Goal: Transaction & Acquisition: Purchase product/service

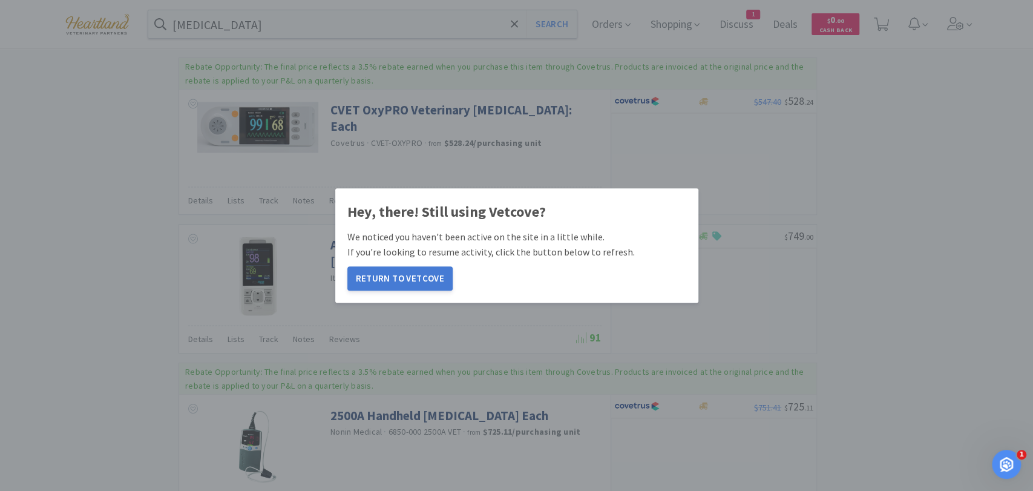
click at [395, 276] on button "Return to Vetcove" at bounding box center [399, 278] width 105 height 24
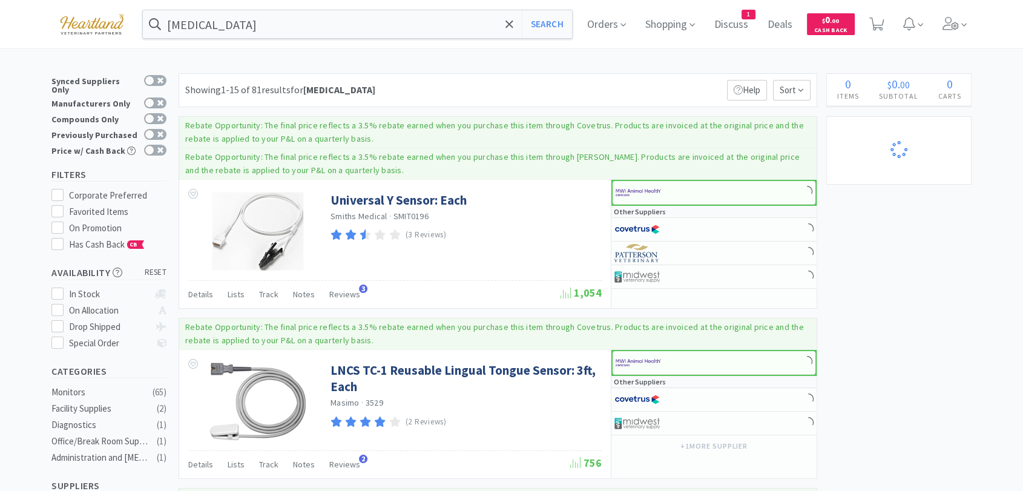
scroll to position [1143, 0]
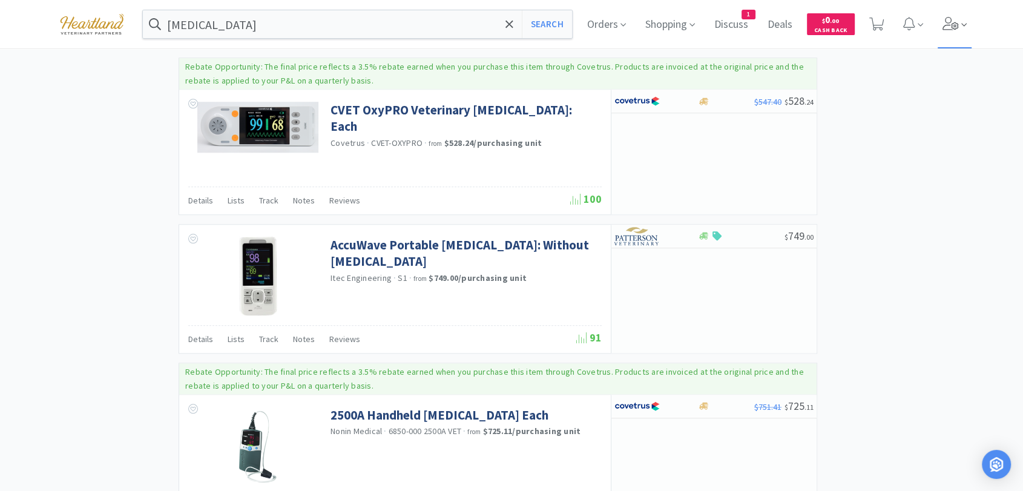
click at [953, 32] on span at bounding box center [955, 24] width 35 height 48
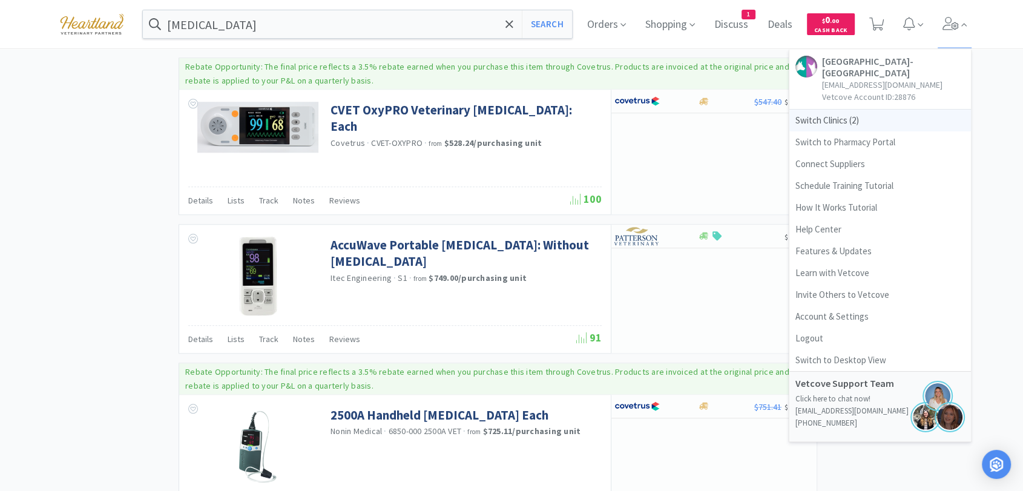
click at [842, 118] on span "Switch Clinics ( 2 )" at bounding box center [880, 121] width 182 height 22
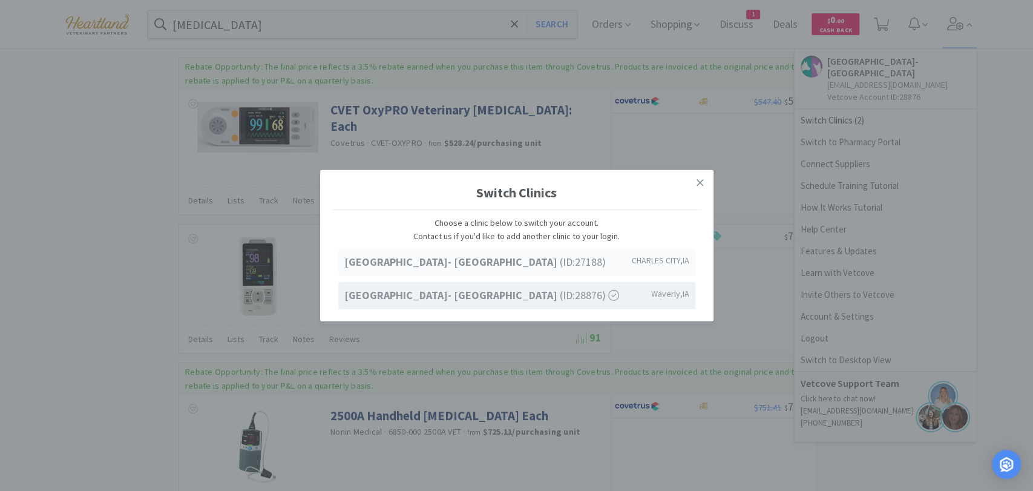
click at [504, 269] on strong "[GEOGRAPHIC_DATA]- [GEOGRAPHIC_DATA]" at bounding box center [452, 262] width 216 height 14
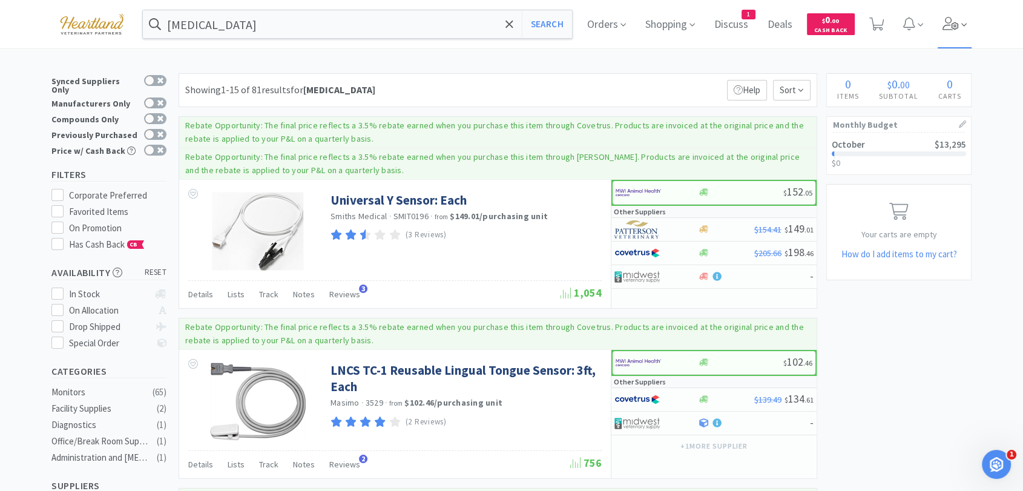
click at [964, 19] on span at bounding box center [955, 24] width 35 height 48
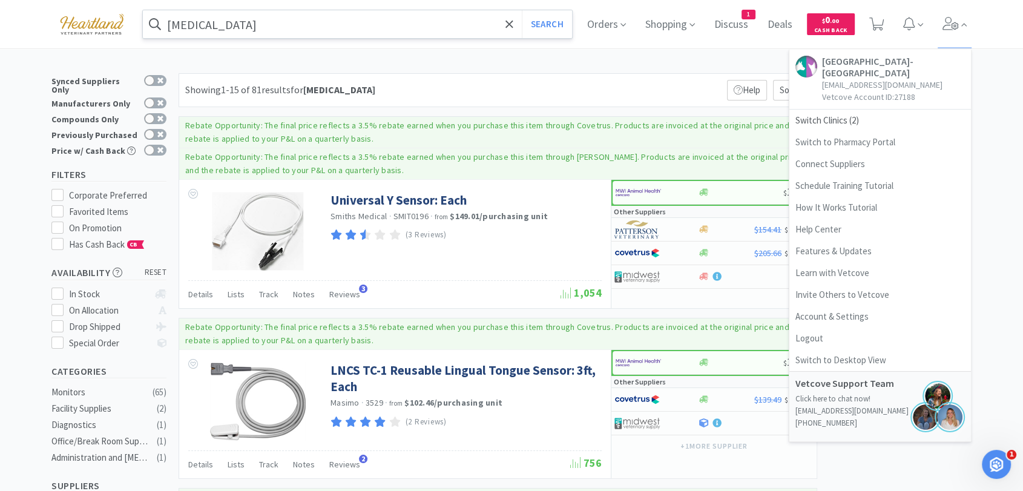
click at [309, 28] on input "pulse oximeter" at bounding box center [357, 24] width 429 height 28
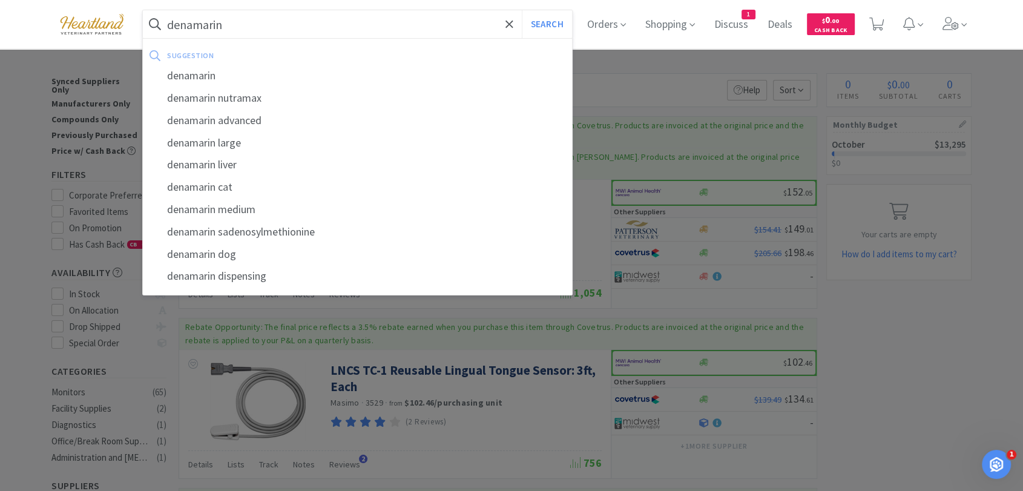
type input "denamarin"
click at [522, 10] on button "Search" at bounding box center [547, 24] width 50 height 28
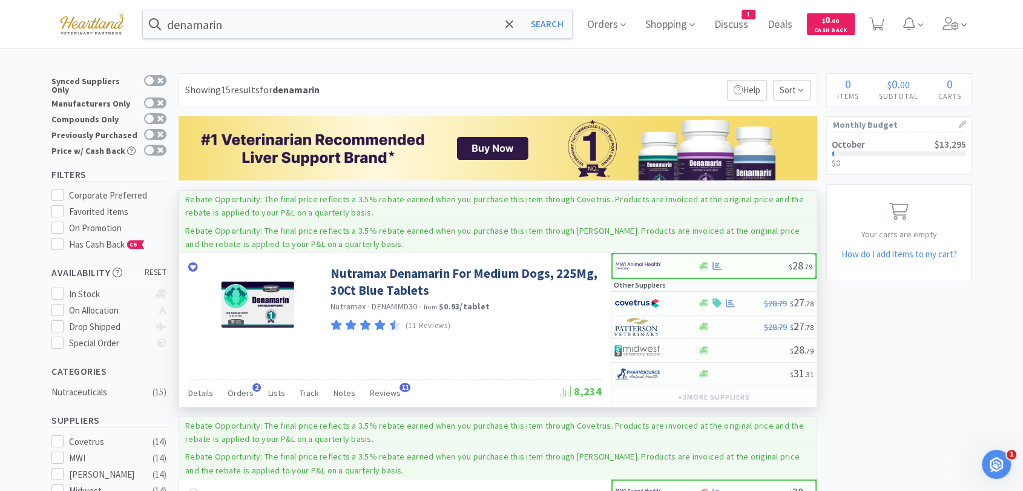
scroll to position [67, 0]
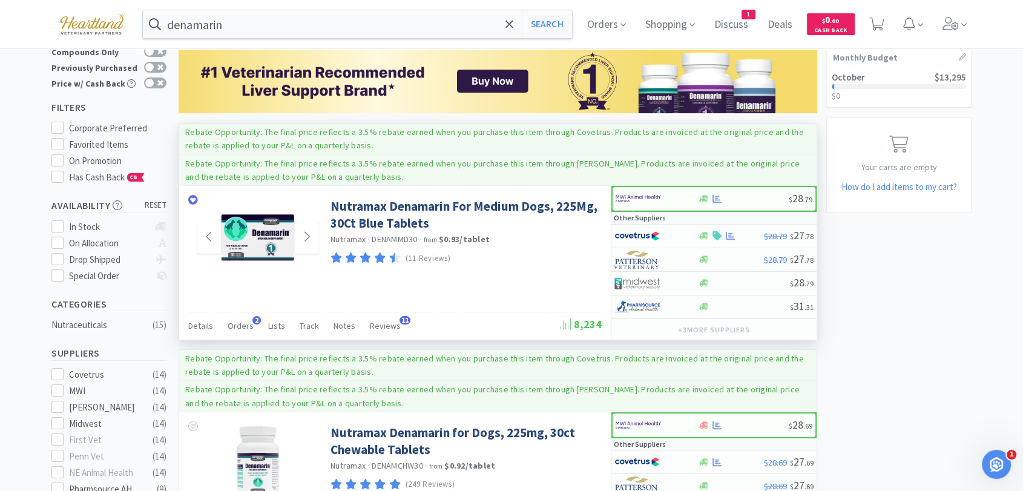
click at [268, 253] on img at bounding box center [258, 237] width 79 height 79
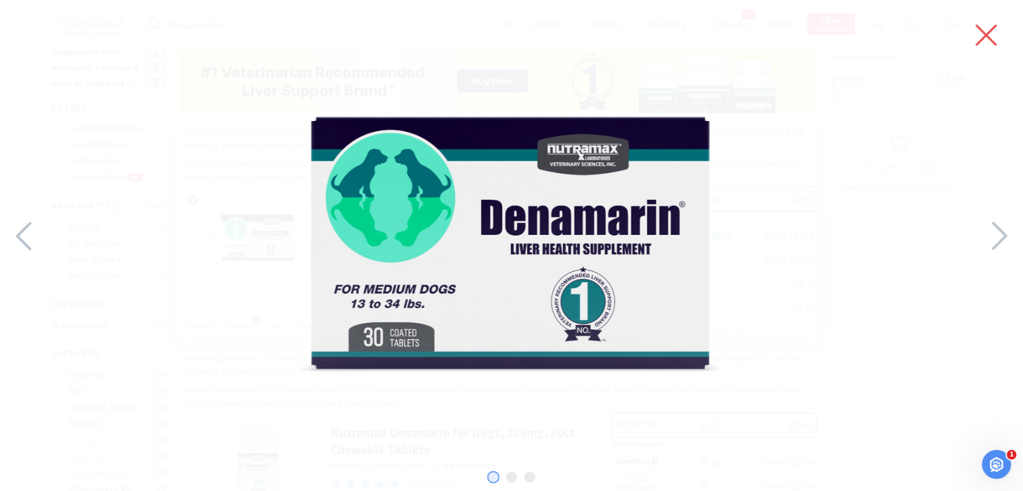
click at [992, 33] on icon at bounding box center [985, 35] width 25 height 34
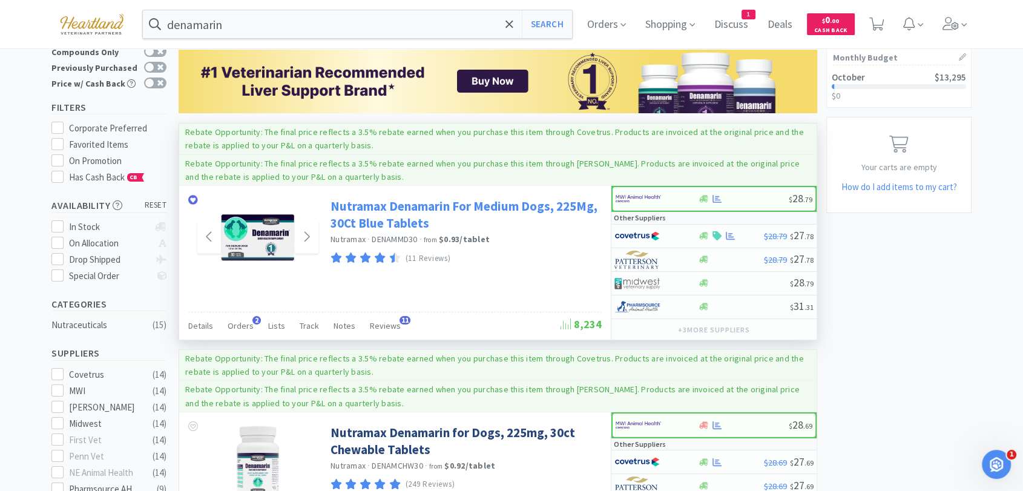
click at [402, 211] on link "Nutramax Denamarin For Medium Dogs, 225Mg, 30Ct Blue Tablets" at bounding box center [465, 214] width 268 height 33
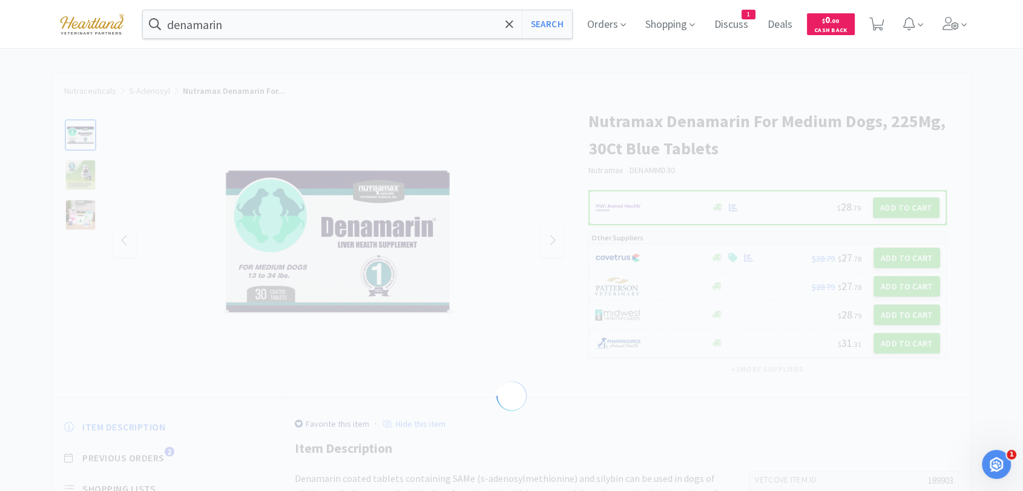
select select "189903"
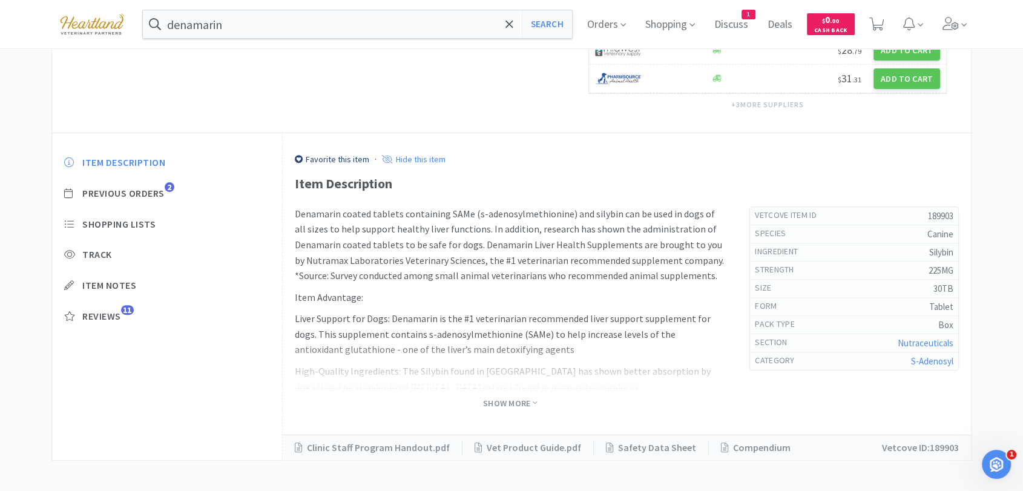
scroll to position [383, 0]
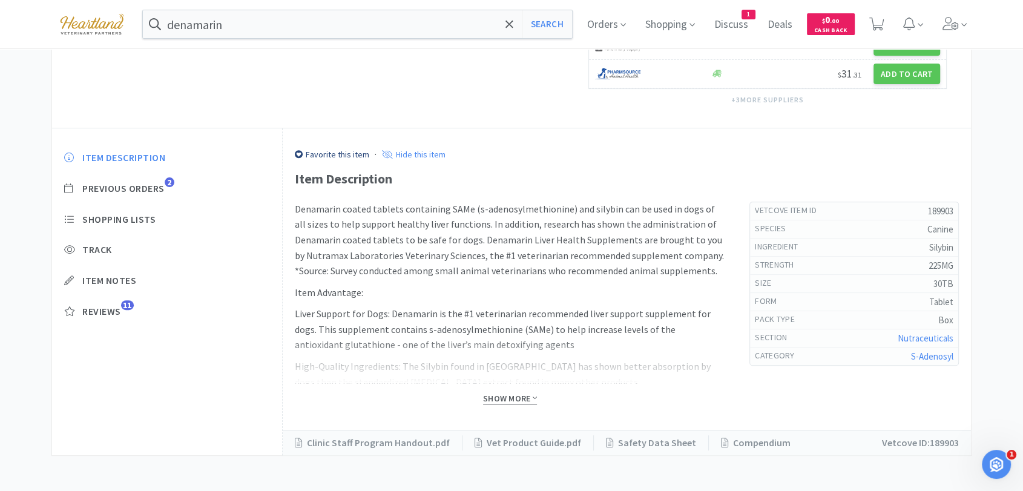
click at [494, 398] on span "Show More" at bounding box center [510, 399] width 54 height 12
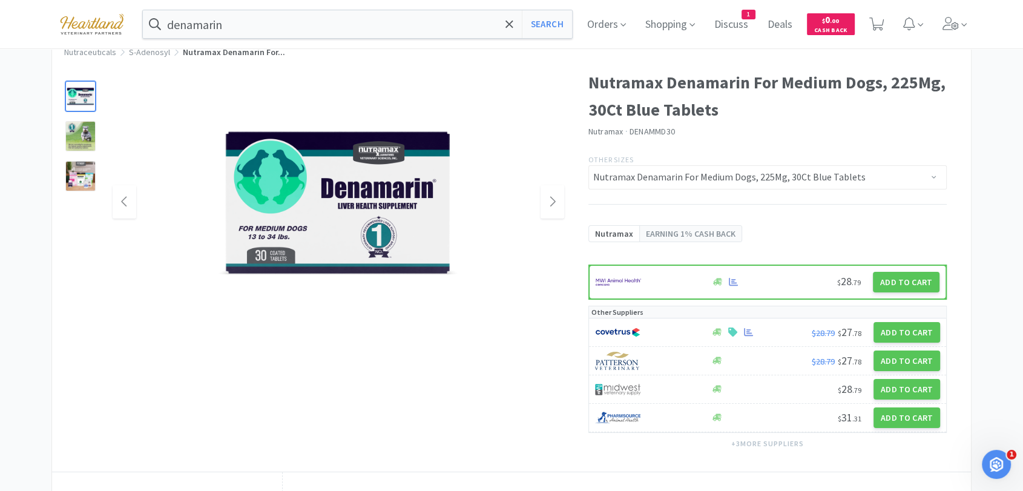
scroll to position [0, 0]
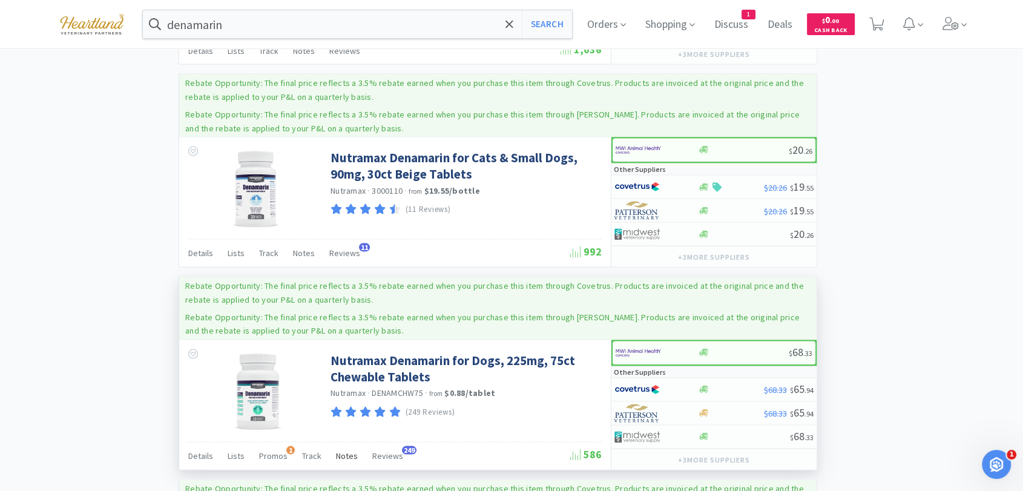
scroll to position [2421, 0]
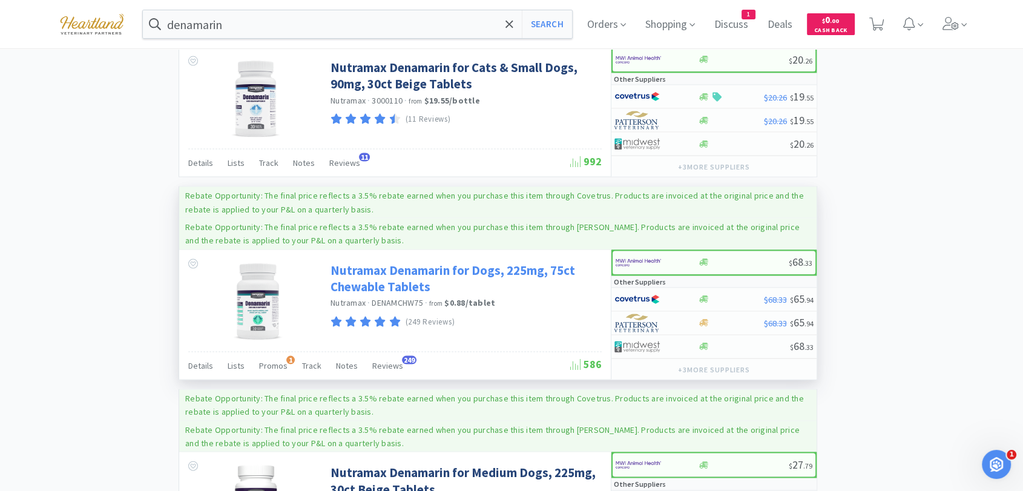
click at [392, 271] on link "Nutramax Denamarin for Dogs, 225mg, 75ct Chewable Tablets" at bounding box center [465, 278] width 268 height 33
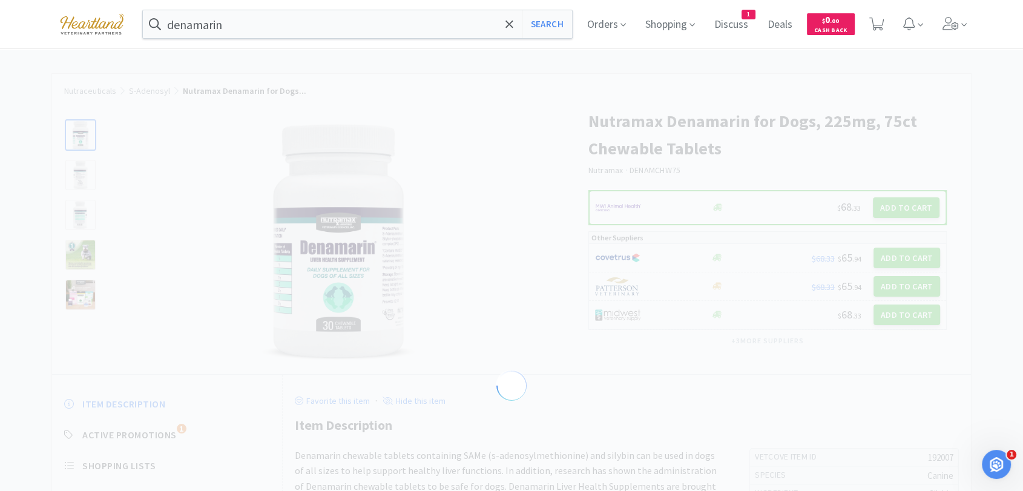
select select "192007"
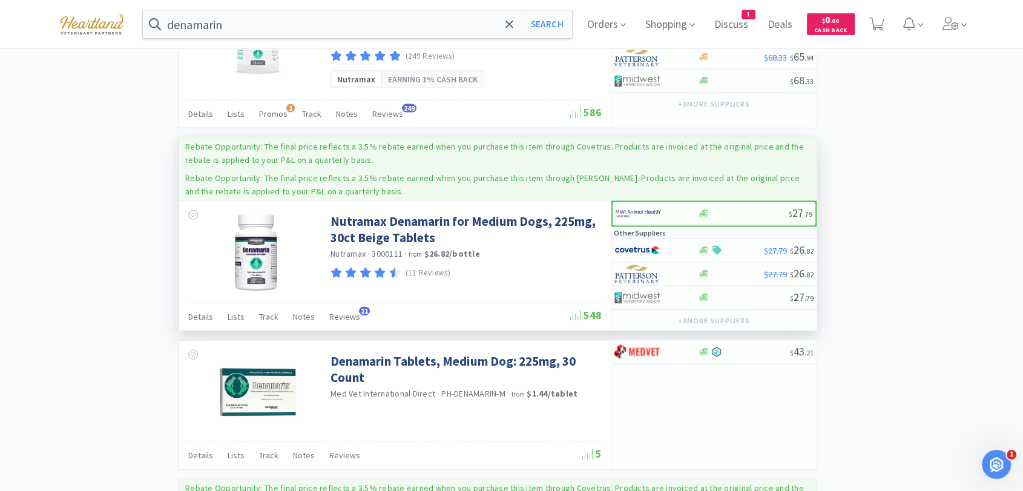
scroll to position [2690, 0]
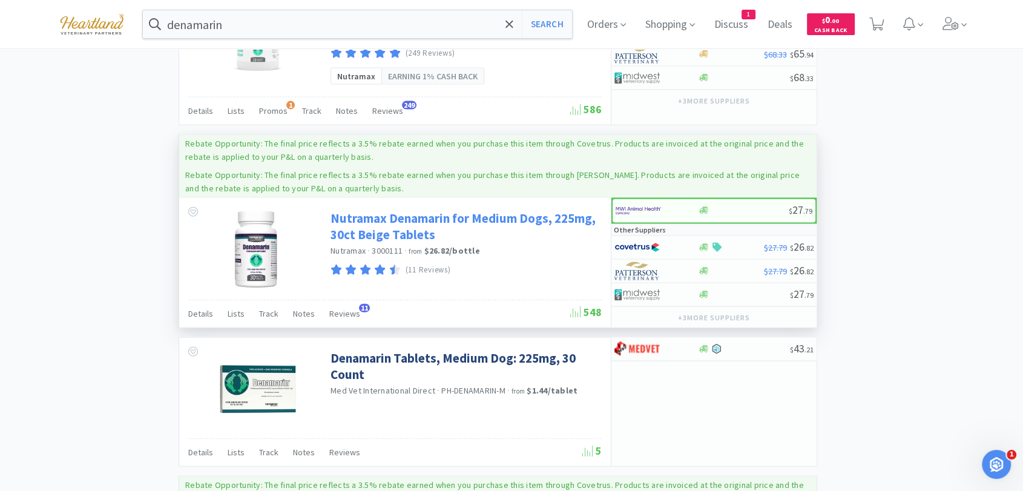
click at [390, 210] on link "Nutramax Denamarin for Medium Dogs, 225mg, 30ct Beige Tablets" at bounding box center [465, 226] width 268 height 33
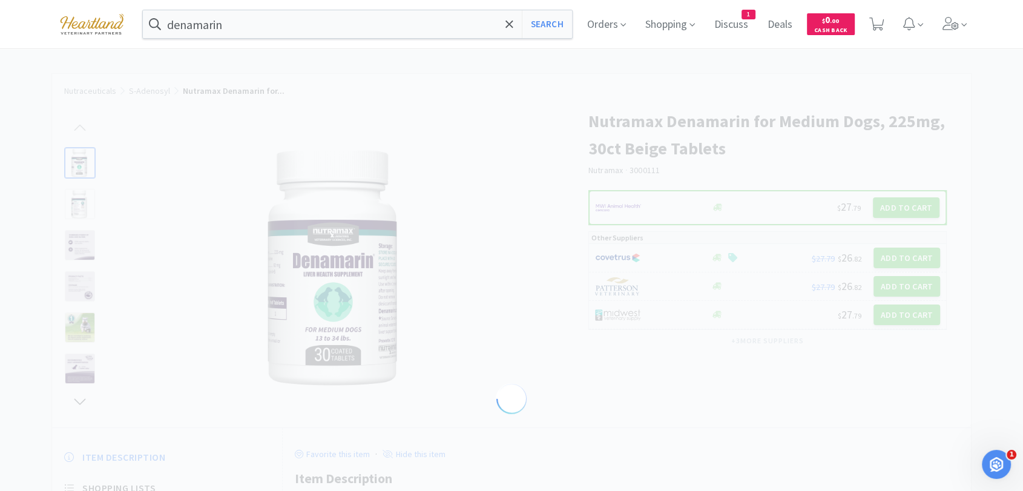
select select "524695"
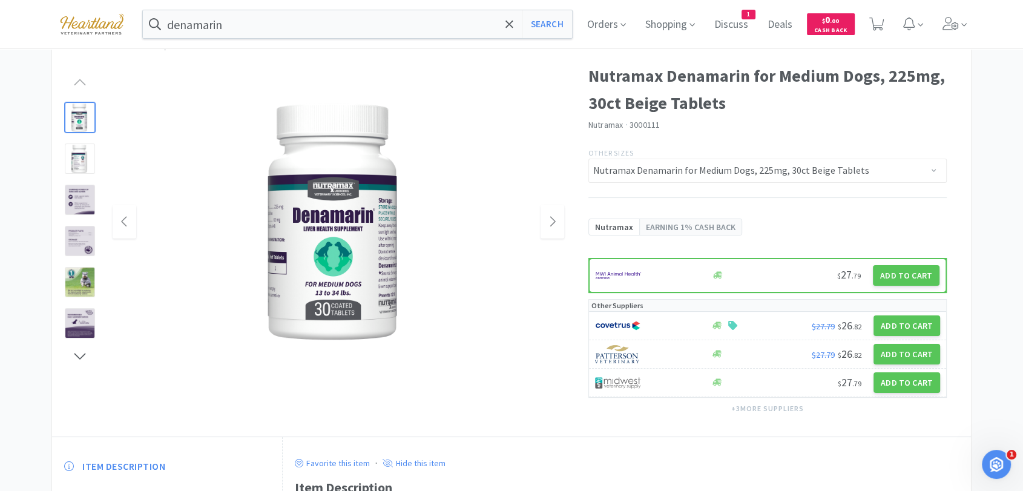
scroll to position [67, 0]
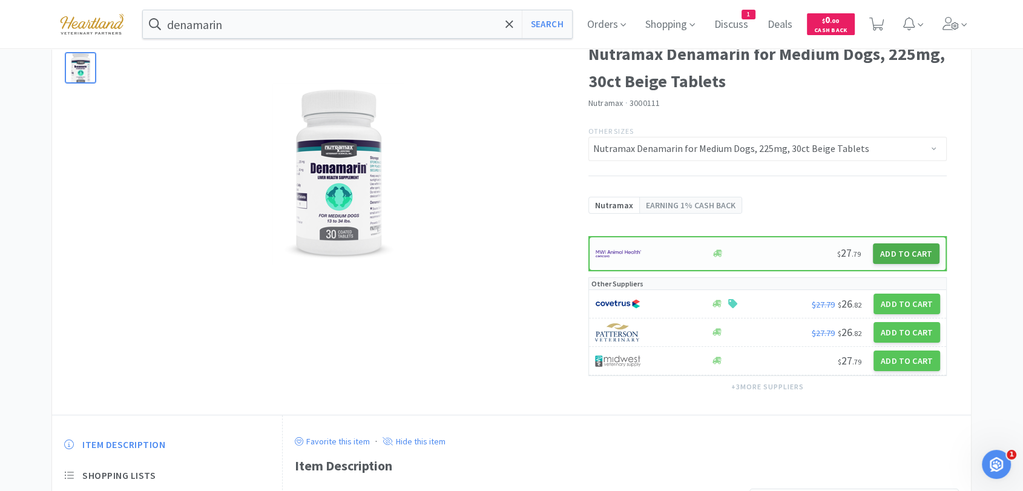
click at [902, 247] on button "Add to Cart" at bounding box center [906, 253] width 67 height 21
select select "1"
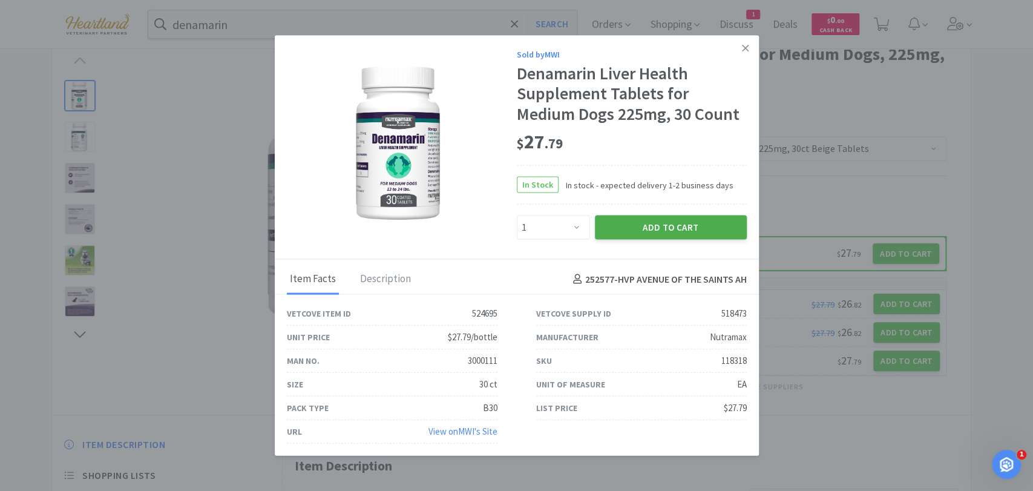
click at [683, 231] on button "Add to Cart" at bounding box center [671, 228] width 152 height 24
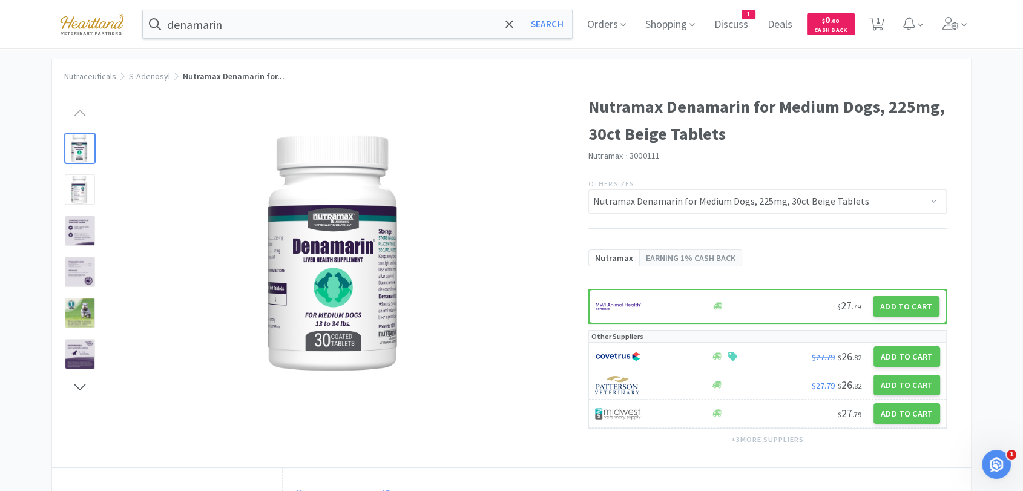
scroll to position [0, 0]
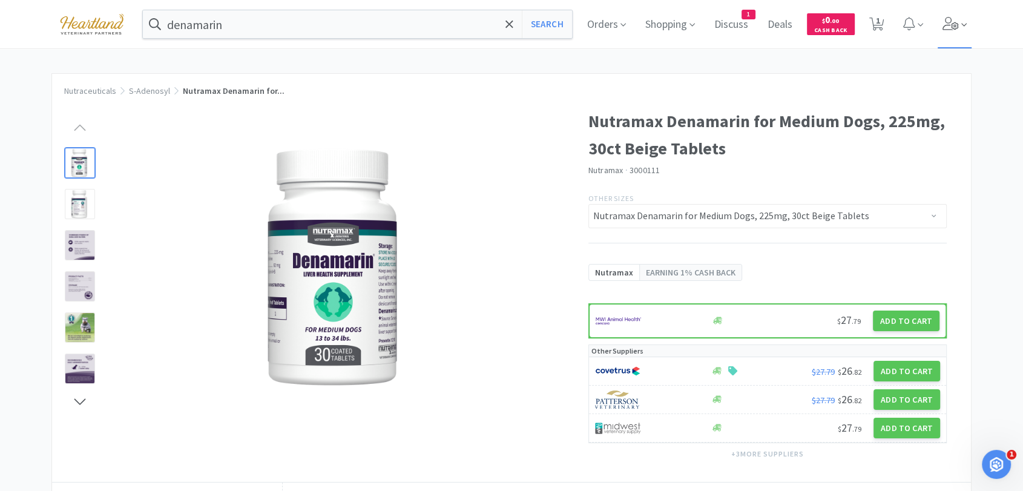
click at [946, 27] on span at bounding box center [955, 24] width 35 height 48
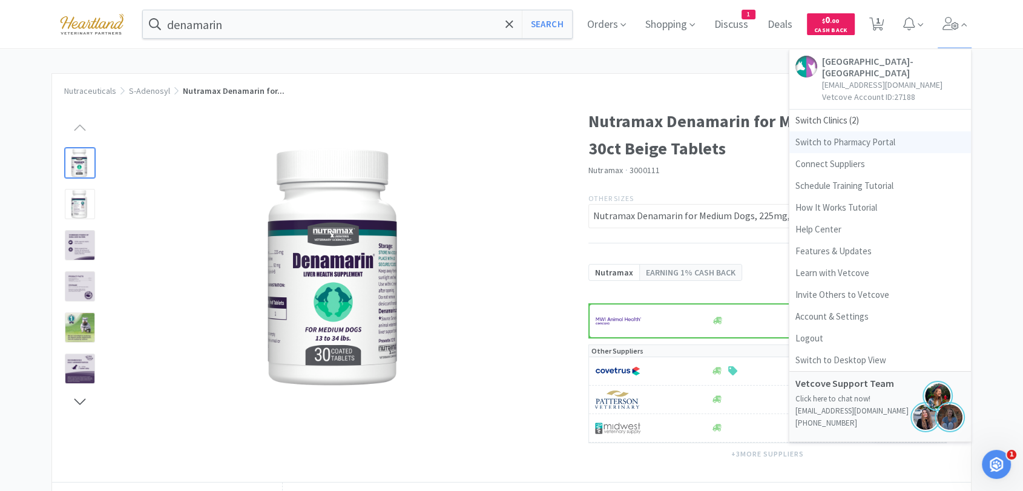
click at [880, 142] on link "Switch to Pharmacy Portal" at bounding box center [880, 142] width 182 height 22
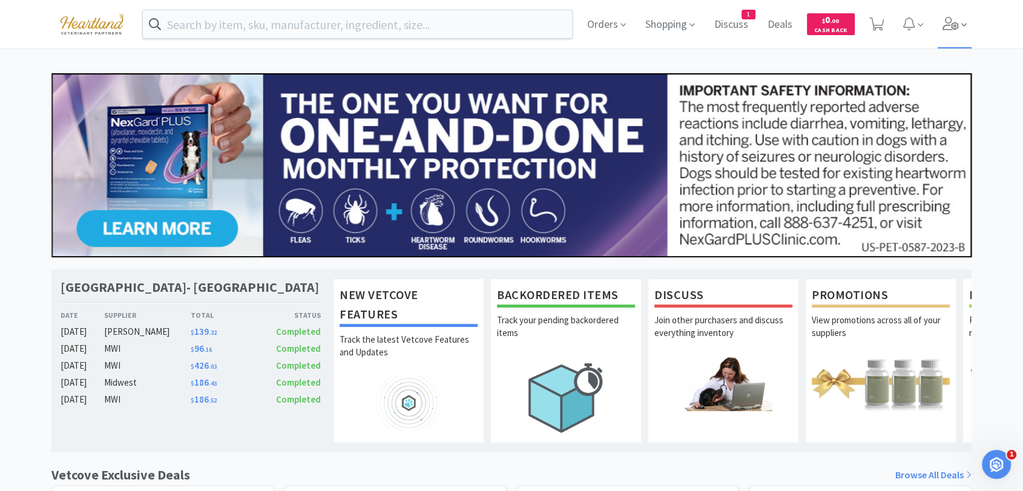
click at [961, 27] on span at bounding box center [955, 24] width 35 height 48
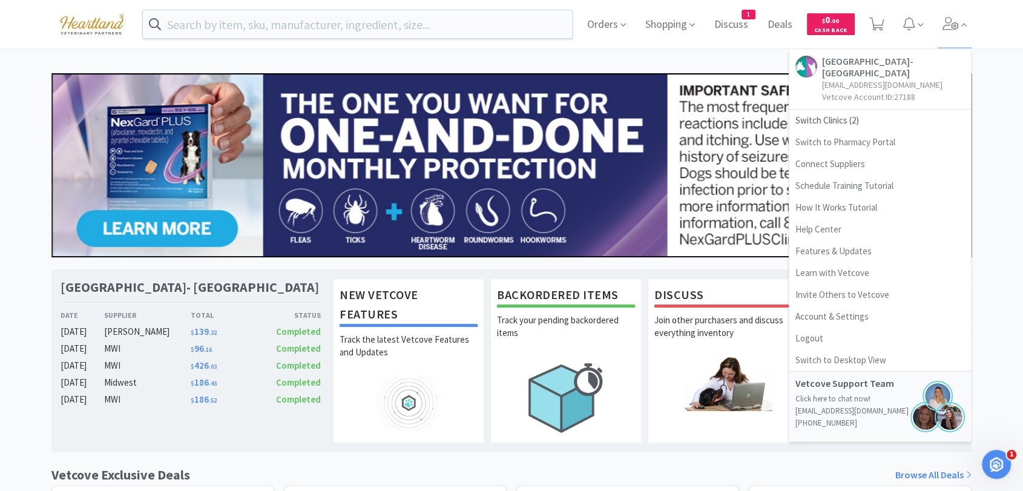
click at [668, 54] on div "Orders Shopping Discuss Discuss 1 Deals Deals $ 0 . 00 Cash Back [GEOGRAPHIC_DA…" at bounding box center [511, 497] width 1023 height 995
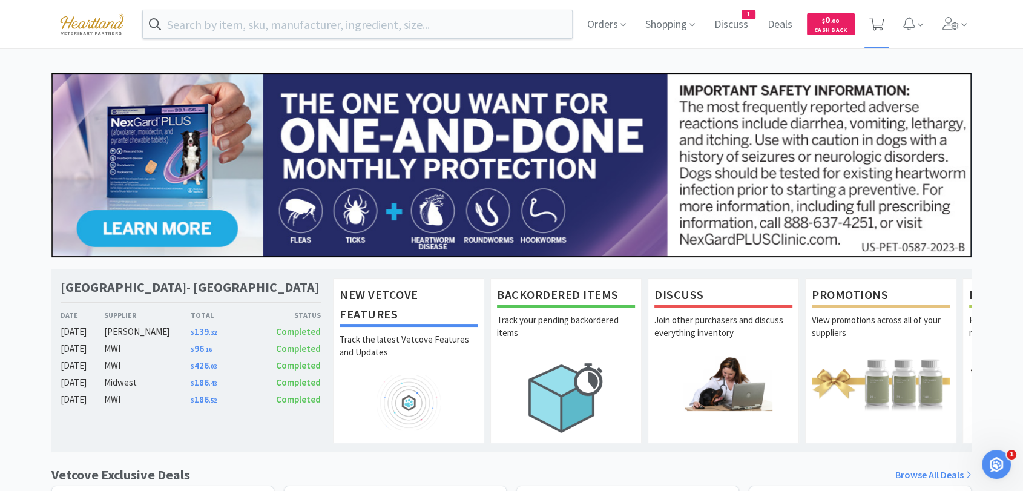
click at [878, 21] on icon at bounding box center [876, 24] width 15 height 13
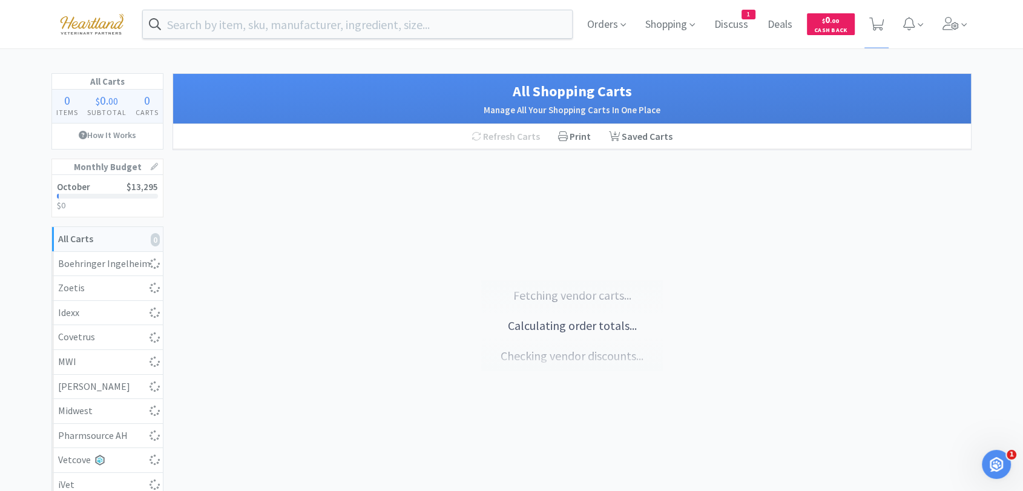
select select "1"
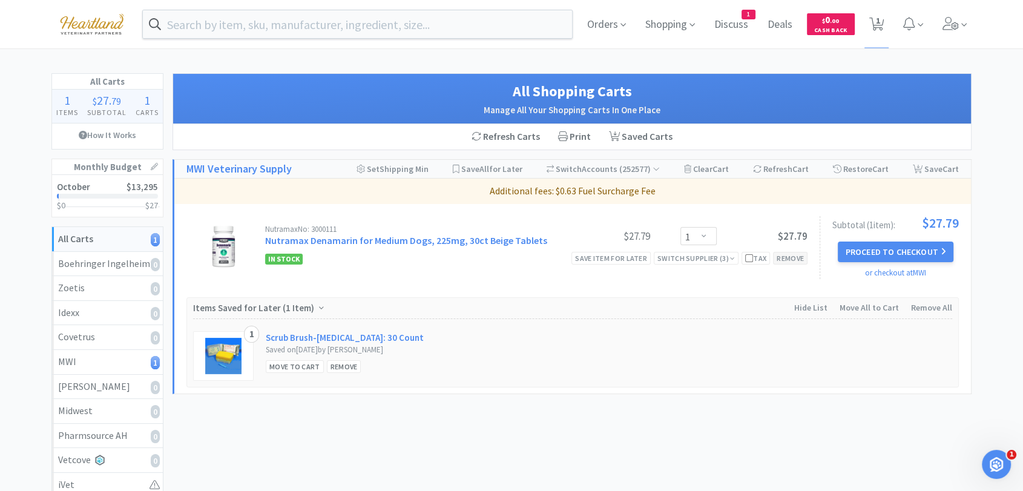
click at [784, 255] on div "Remove" at bounding box center [790, 258] width 35 height 13
